Goal: Task Accomplishment & Management: Complete application form

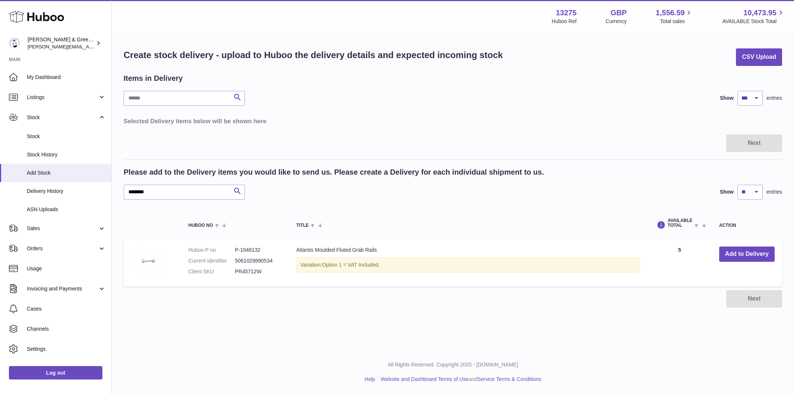
select select "***"
click at [61, 192] on span "Delivery History" at bounding box center [66, 191] width 79 height 7
click at [66, 192] on span "Delivery History" at bounding box center [66, 191] width 79 height 7
click at [47, 192] on span "Delivery History" at bounding box center [66, 191] width 79 height 7
click at [34, 191] on span "Delivery History" at bounding box center [66, 191] width 79 height 7
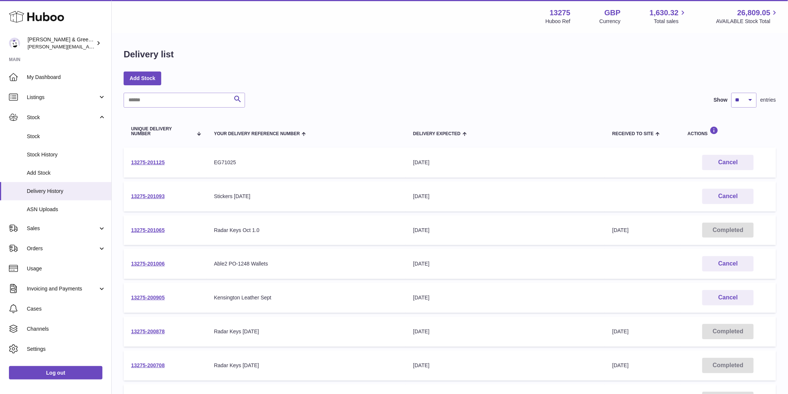
drag, startPoint x: 172, startPoint y: 159, endPoint x: 127, endPoint y: 160, distance: 45.1
click at [127, 160] on td "13275-201125" at bounding box center [165, 162] width 83 height 30
copy link "13275-201125"
click at [739, 193] on button "Cancel" at bounding box center [727, 196] width 51 height 15
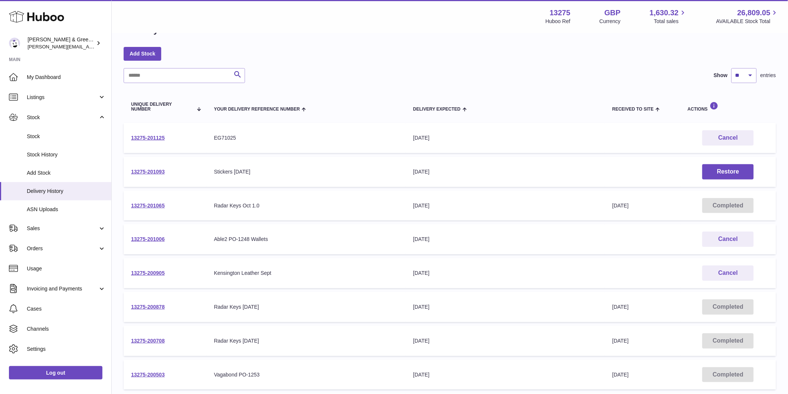
scroll to position [83, 0]
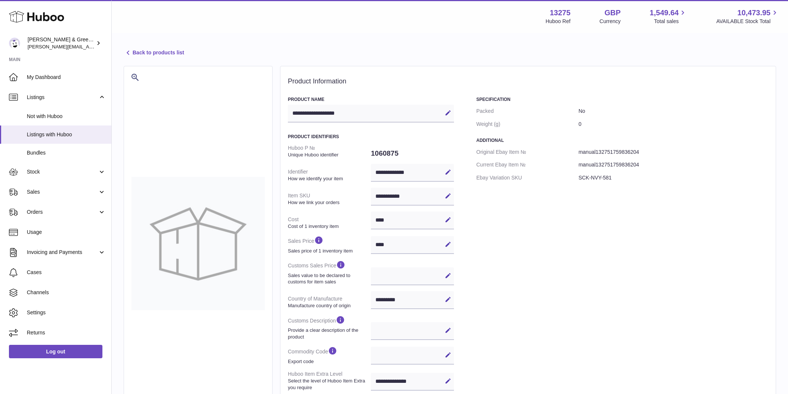
select select "***"
select select "****"
click at [77, 195] on span "Sales" at bounding box center [62, 191] width 71 height 7
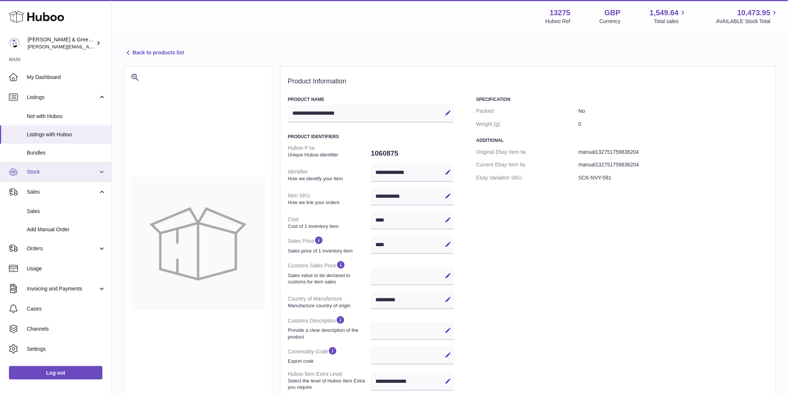
click at [74, 169] on span "Stock" at bounding box center [62, 171] width 71 height 7
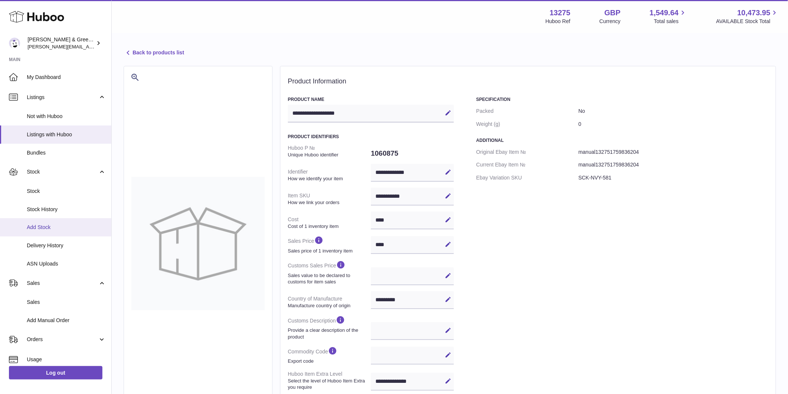
click at [69, 229] on span "Add Stock" at bounding box center [66, 227] width 79 height 7
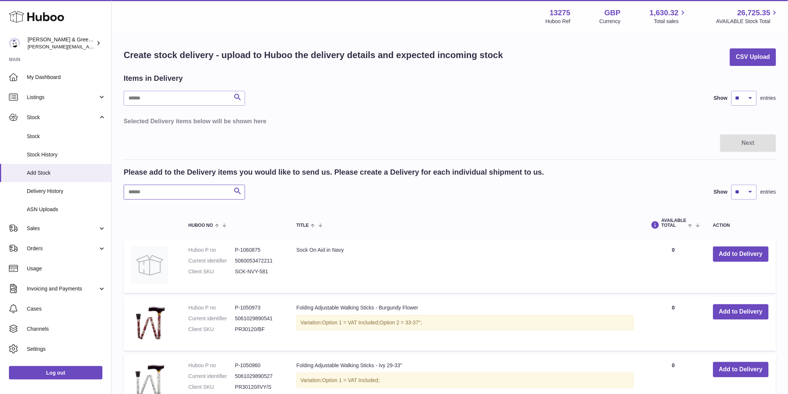
click at [203, 191] on input "text" at bounding box center [184, 192] width 121 height 15
click at [212, 182] on div "Please add to the Delivery items you would like to send us. Please create a Del…" at bounding box center [450, 183] width 652 height 32
click at [216, 187] on input "text" at bounding box center [184, 192] width 121 height 15
type input "****"
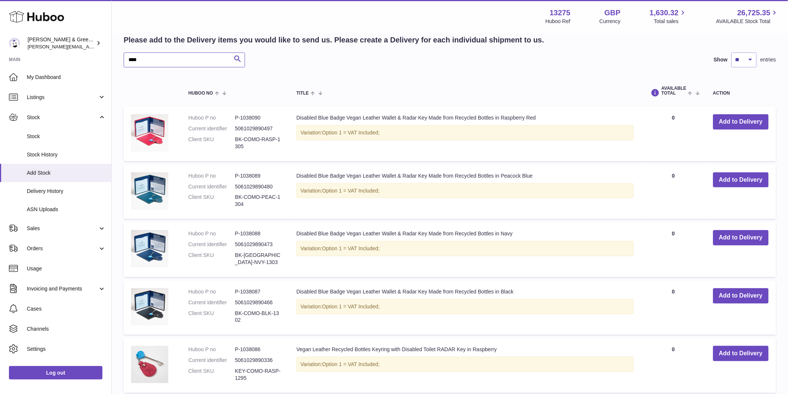
scroll to position [248, 0]
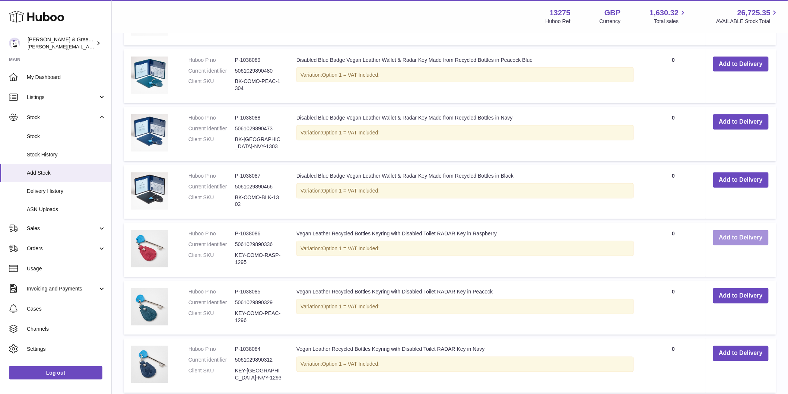
click at [725, 238] on button "Add to Delivery" at bounding box center [740, 237] width 55 height 15
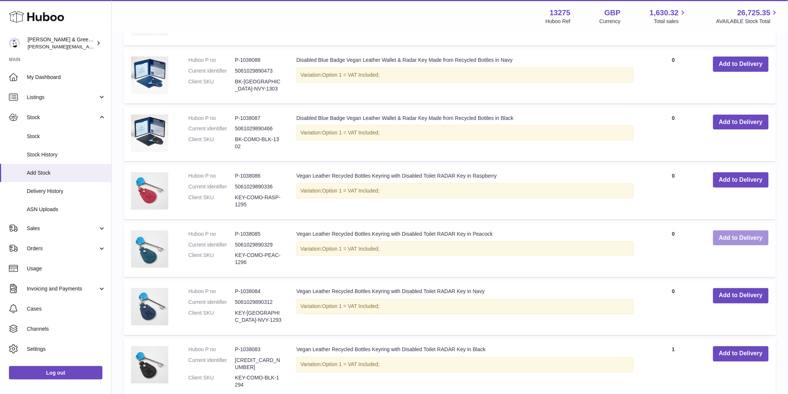
click at [723, 246] on button "Add to Delivery" at bounding box center [740, 238] width 55 height 15
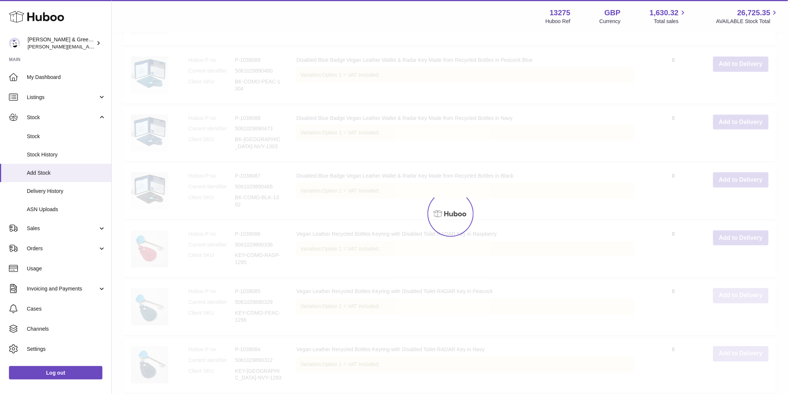
scroll to position [377, 0]
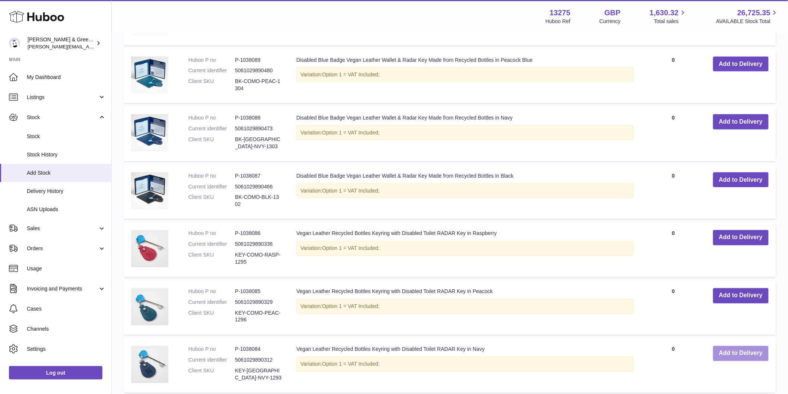
click at [725, 350] on button "Add to Delivery" at bounding box center [740, 353] width 55 height 15
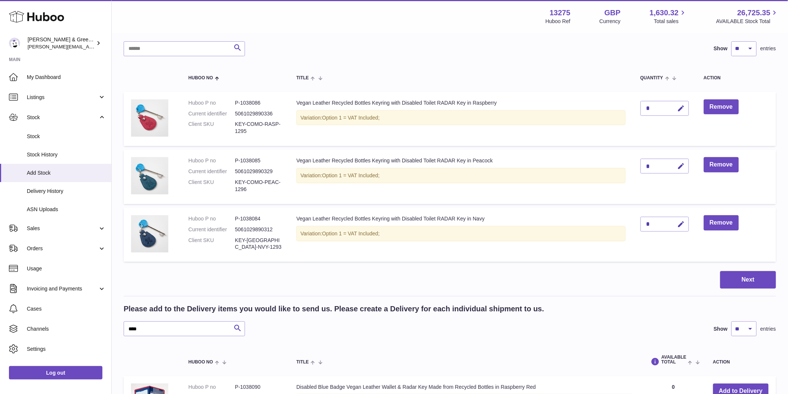
scroll to position [45, 0]
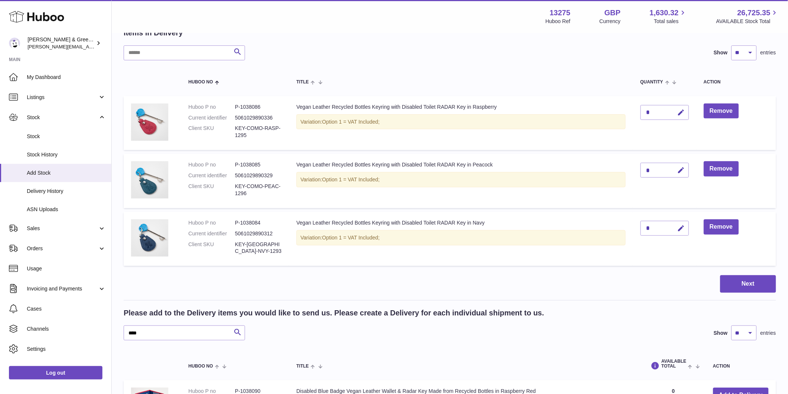
drag, startPoint x: 680, startPoint y: 225, endPoint x: 654, endPoint y: 226, distance: 26.1
click at [680, 225] on icon "button" at bounding box center [681, 229] width 8 height 8
drag, startPoint x: 652, startPoint y: 226, endPoint x: 625, endPoint y: 226, distance: 27.6
click at [619, 226] on tr "Huboo P no P-1038084 Current identifier 5061029890312 Client SKU KEY-COMO-NVY-1…" at bounding box center [450, 239] width 652 height 54
type input "**"
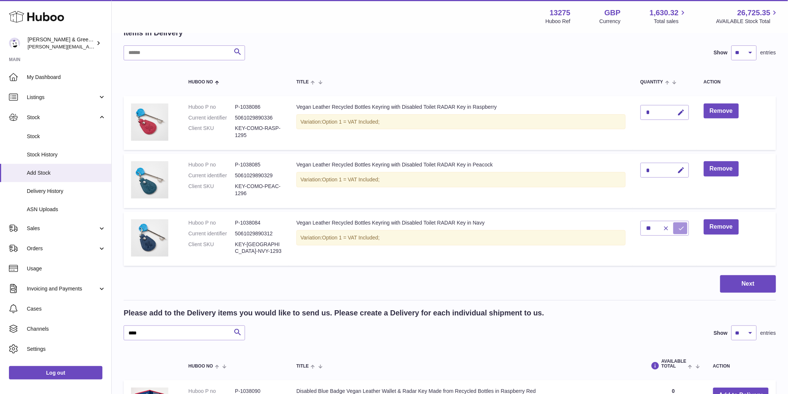
click at [681, 224] on button "submit" at bounding box center [680, 228] width 14 height 12
click at [679, 173] on icon "button" at bounding box center [681, 170] width 8 height 8
drag, startPoint x: 658, startPoint y: 169, endPoint x: 626, endPoint y: 168, distance: 31.7
click at [626, 168] on tr "Huboo P no P-1038085 Current identifier 5061029890329 Client SKU KEY-COMO-PEAC-…" at bounding box center [450, 181] width 652 height 54
drag, startPoint x: 648, startPoint y: 171, endPoint x: 632, endPoint y: 169, distance: 16.1
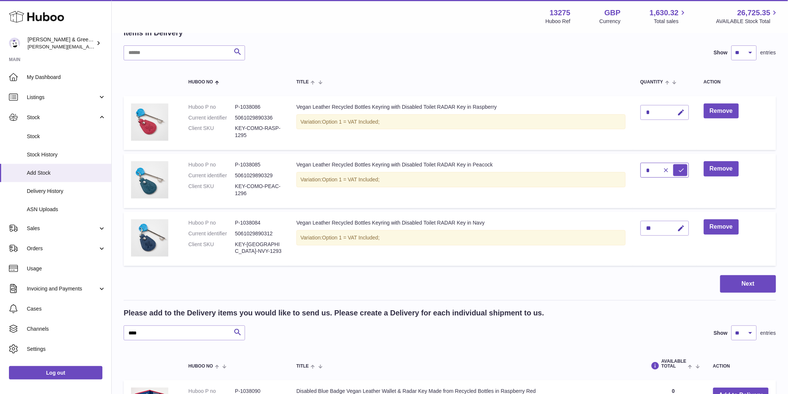
click at [630, 169] on tr "Huboo P no P-1038085 Current identifier 5061029890329 Client SKU KEY-COMO-PEAC-…" at bounding box center [450, 181] width 652 height 54
type input "**"
click at [680, 170] on icon "submit" at bounding box center [681, 170] width 7 height 7
click at [682, 112] on icon "button" at bounding box center [681, 113] width 8 height 8
drag, startPoint x: 645, startPoint y: 111, endPoint x: 641, endPoint y: 112, distance: 4.2
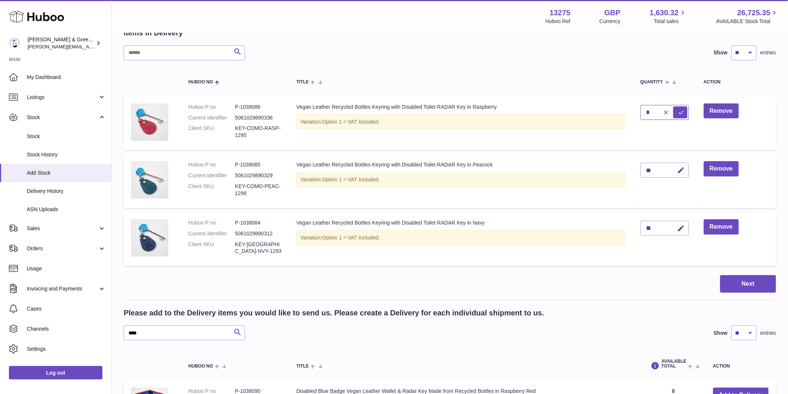
click at [641, 112] on input "*" at bounding box center [665, 112] width 48 height 15
type input "**"
click at [680, 116] on button "submit" at bounding box center [680, 113] width 14 height 12
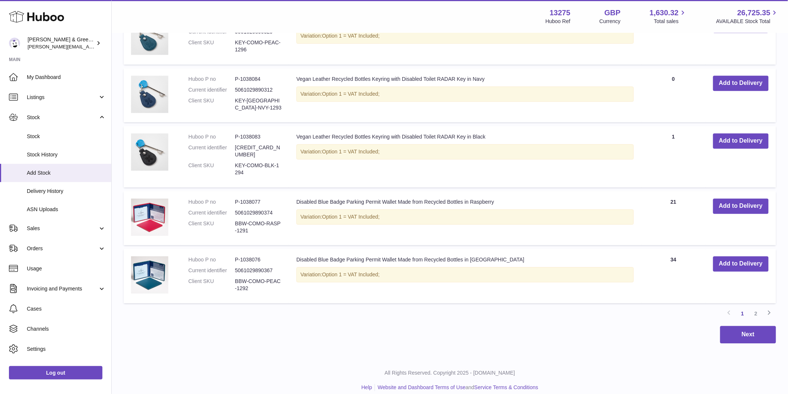
scroll to position [705, 0]
click at [758, 307] on link "2" at bounding box center [755, 313] width 13 height 13
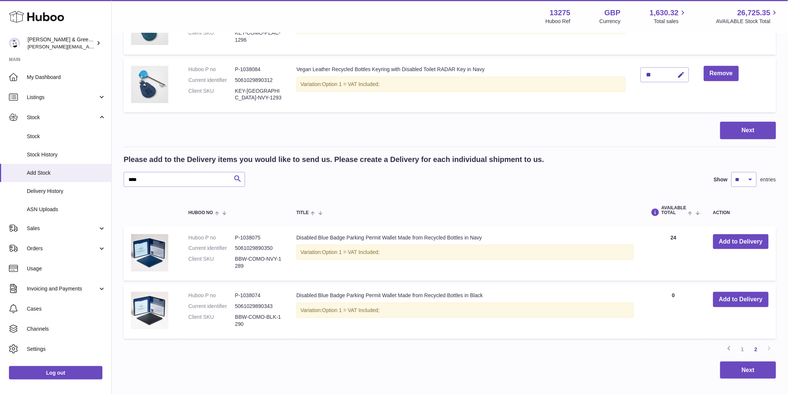
scroll to position [242, 0]
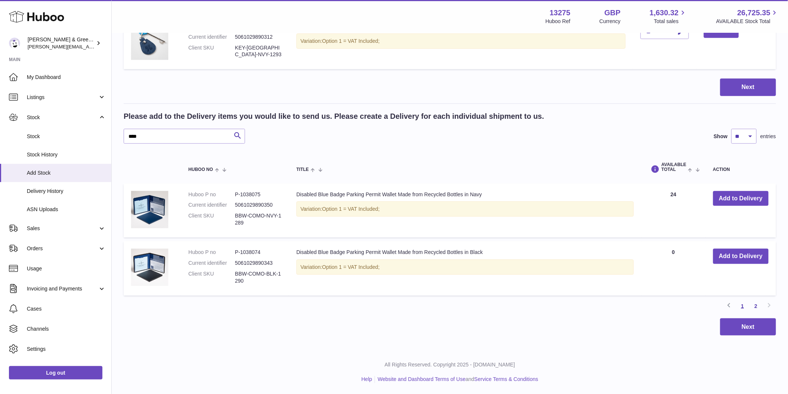
click at [740, 307] on link "1" at bounding box center [742, 305] width 13 height 13
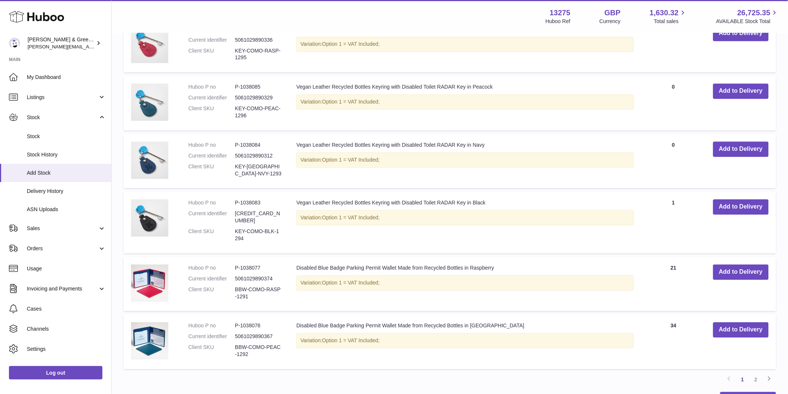
scroll to position [705, 0]
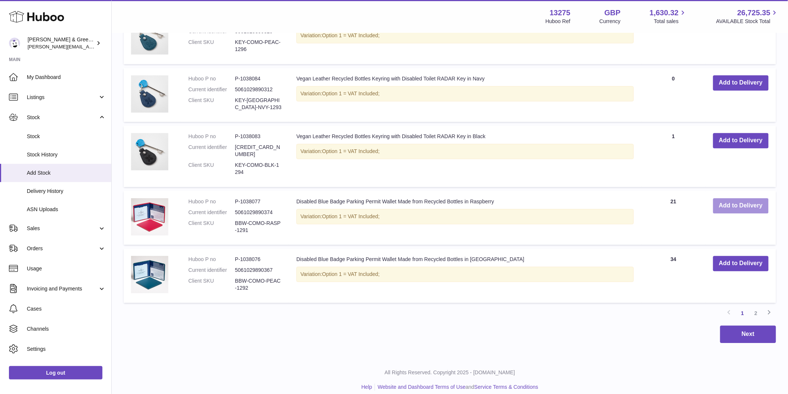
click at [722, 204] on button "Add to Delivery" at bounding box center [740, 205] width 55 height 15
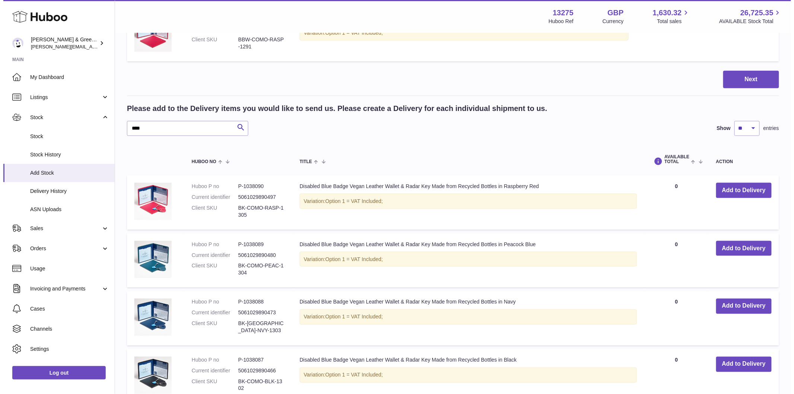
scroll to position [184, 0]
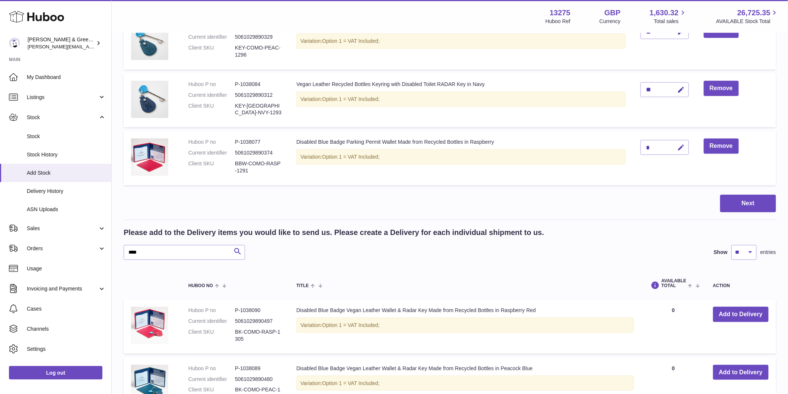
click at [679, 146] on icon "button" at bounding box center [681, 148] width 8 height 8
drag, startPoint x: 650, startPoint y: 148, endPoint x: 631, endPoint y: 148, distance: 19.0
click at [631, 148] on tr "Huboo P no P-1038077 Current identifier 5061029890374 Client SKU BBW-COMO-RASP-…" at bounding box center [450, 158] width 652 height 54
type input "**"
drag, startPoint x: 680, startPoint y: 145, endPoint x: 683, endPoint y: 150, distance: 5.8
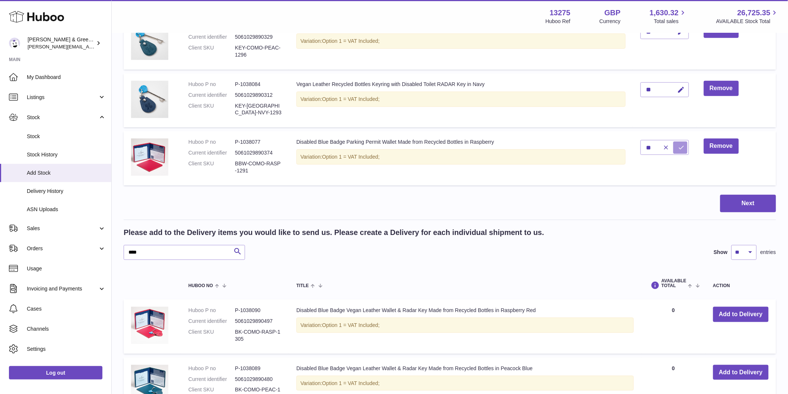
click at [680, 144] on icon "submit" at bounding box center [681, 147] width 7 height 7
click at [755, 208] on button "Next" at bounding box center [748, 204] width 56 height 18
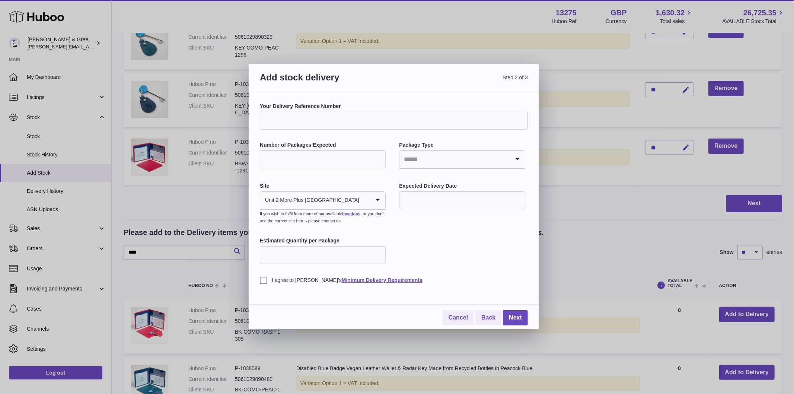
click at [343, 128] on input "Your Delivery Reference Number" at bounding box center [394, 121] width 268 height 18
click at [304, 122] on input "Your Delivery Reference Number" at bounding box center [394, 121] width 268 height 18
paste input "*******"
type input "**********"
click at [350, 158] on input "Number of Packages Expected" at bounding box center [323, 159] width 126 height 18
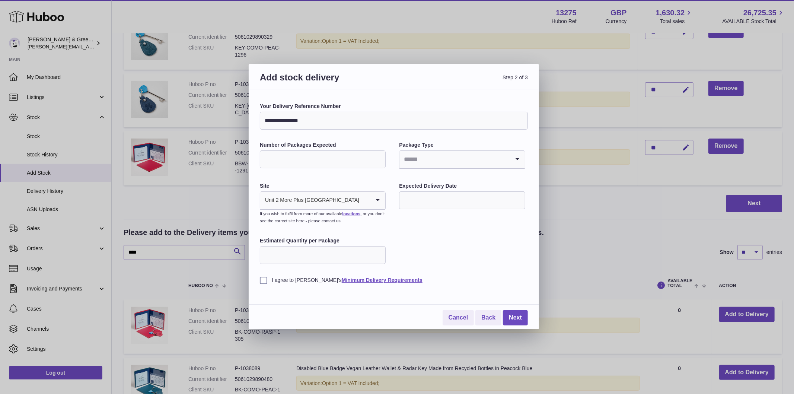
type input "*"
click at [427, 162] on input "Search for option" at bounding box center [455, 159] width 110 height 17
click at [431, 212] on li "Boxes" at bounding box center [462, 209] width 124 height 15
click at [438, 201] on input "text" at bounding box center [462, 200] width 126 height 18
click at [472, 263] on span "10" at bounding box center [470, 261] width 13 height 13
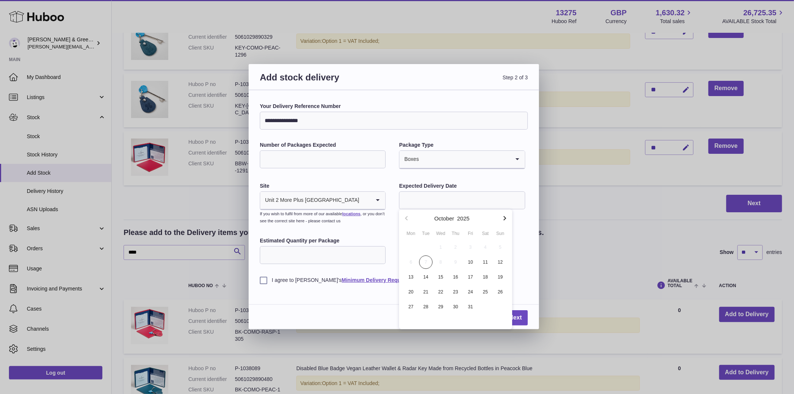
type input "**********"
click at [334, 263] on input "Estimated Quantity per Package" at bounding box center [323, 255] width 126 height 18
type input "**"
type input "*"
type input "**"
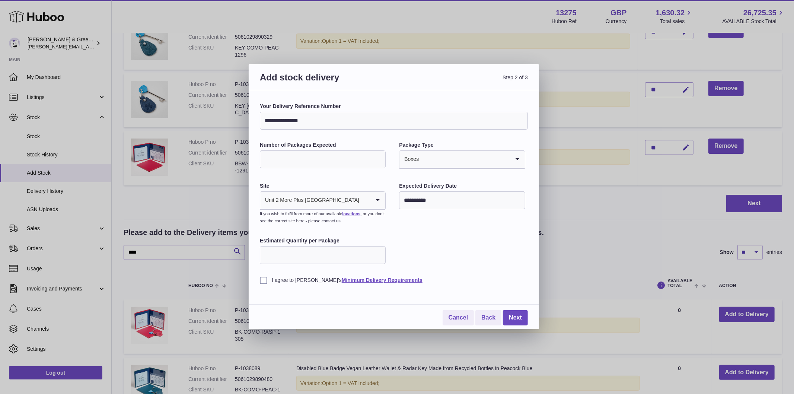
drag, startPoint x: 267, startPoint y: 281, endPoint x: 343, endPoint y: 289, distance: 76.7
click at [267, 281] on label "I agree to Huboo's Minimum Delivery Requirements" at bounding box center [394, 280] width 268 height 7
click at [508, 314] on link "Next" at bounding box center [515, 317] width 25 height 15
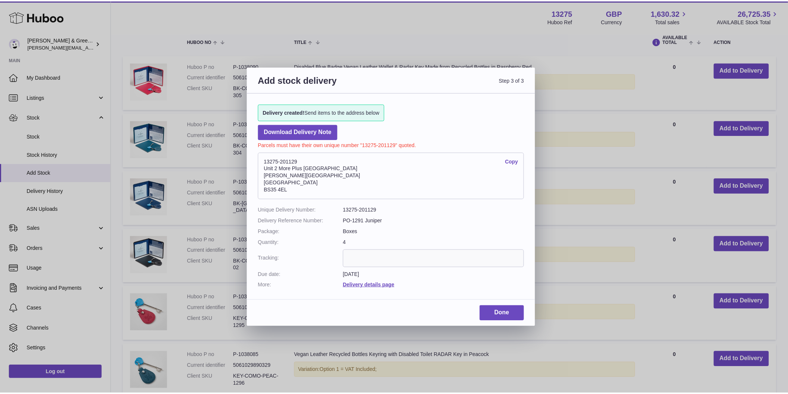
scroll to position [159, 0]
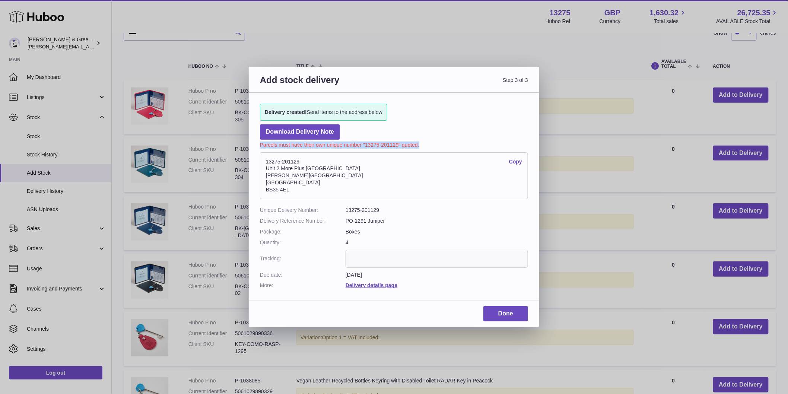
drag, startPoint x: 260, startPoint y: 147, endPoint x: 430, endPoint y: 142, distance: 170.3
click at [430, 142] on p "Parcels must have their own unique number "13275-201129" quoted." at bounding box center [394, 144] width 268 height 9
copy p "Parcels must have their own unique number "13275-201129" quoted."
click at [315, 132] on link "Download Delivery Note" at bounding box center [300, 131] width 80 height 15
